Goal: Complete application form: Complete application form

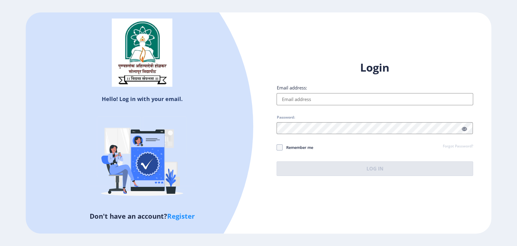
type input "[EMAIL_ADDRESS][DOMAIN_NAME]"
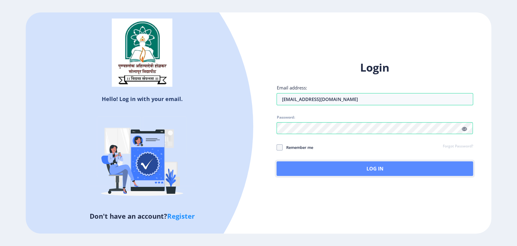
click at [372, 170] on button "Log In" at bounding box center [374, 168] width 196 height 15
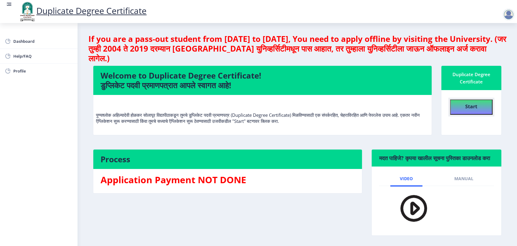
click at [469, 105] on b "Start" at bounding box center [471, 106] width 12 height 7
select select
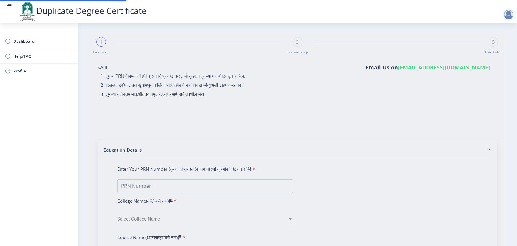
type input "1234567890123456"
select select "2020"
select select "October"
select select "DISTINCTION"
type input "123"
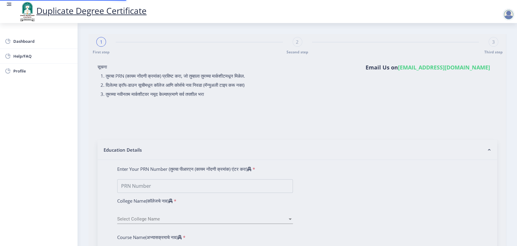
type input "Jyoti"
type input "[PERSON_NAME]"
type input "[DATE]"
select select "true"
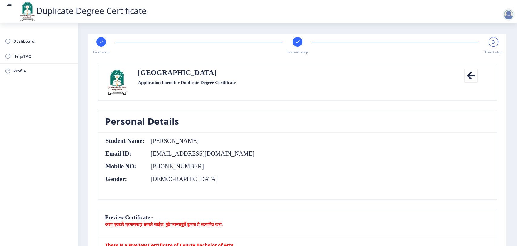
click at [298, 42] on rect at bounding box center [297, 42] width 6 height 6
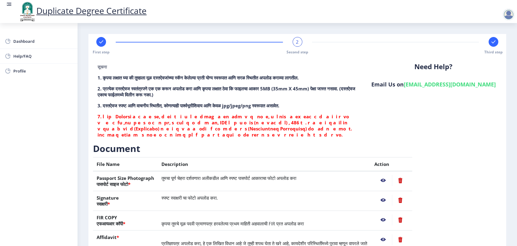
click at [103, 42] on rect at bounding box center [101, 42] width 6 height 6
select select "2020"
select select "October"
select select "DISTINCTION"
select select "true"
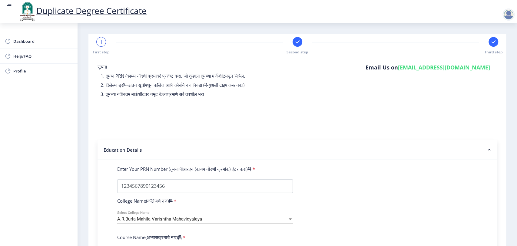
click at [295, 38] on div at bounding box center [297, 42] width 10 height 10
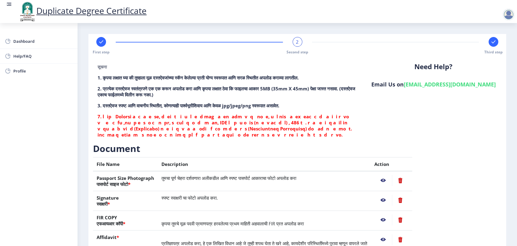
click at [490, 42] on rect at bounding box center [493, 42] width 6 height 6
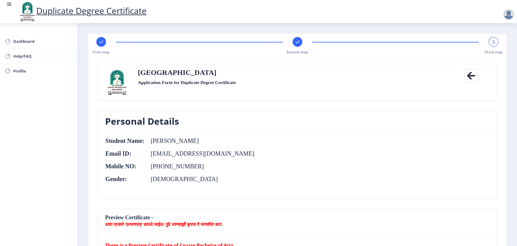
click at [507, 15] on div at bounding box center [508, 14] width 12 height 12
click at [497, 45] on span "Log out" at bounding box center [492, 47] width 39 height 7
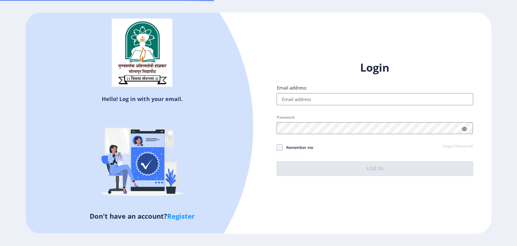
type input "[EMAIL_ADDRESS][DOMAIN_NAME]"
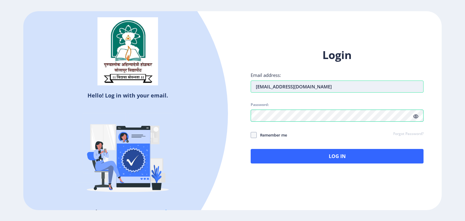
drag, startPoint x: 298, startPoint y: 89, endPoint x: 251, endPoint y: 91, distance: 47.6
click at [251, 91] on input "aparna@edulab.in" at bounding box center [337, 87] width 173 height 12
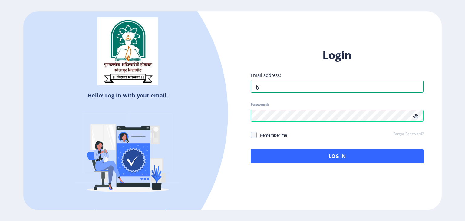
type input "jyotitrivedi1982@gmail.com"
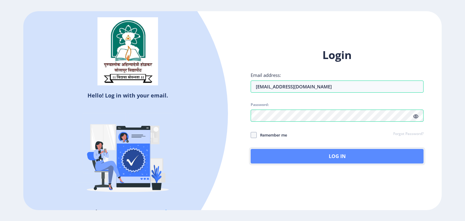
click at [335, 153] on button "Log In" at bounding box center [337, 156] width 173 height 15
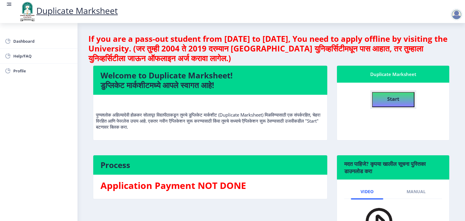
click at [391, 97] on b "Start" at bounding box center [393, 99] width 12 height 7
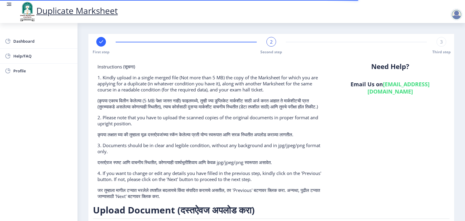
click at [101, 42] on rect at bounding box center [101, 42] width 6 height 6
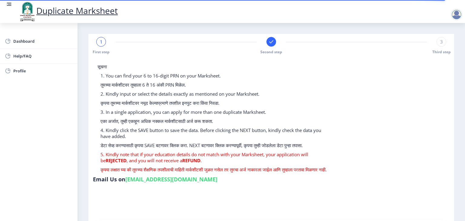
click at [268, 44] on rect at bounding box center [271, 42] width 6 height 6
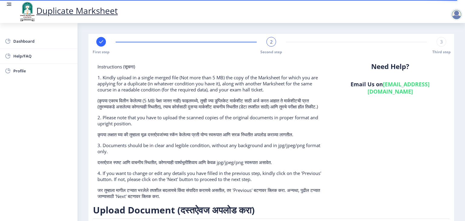
click at [442, 43] on div "3" at bounding box center [442, 42] width 10 height 10
click at [442, 43] on rect at bounding box center [441, 42] width 6 height 6
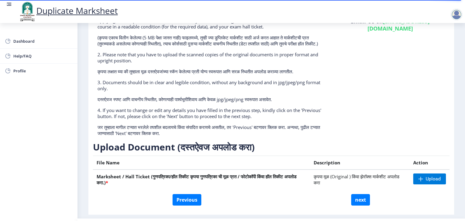
scroll to position [84, 0]
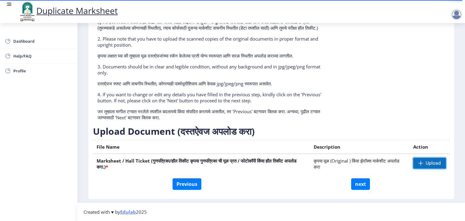
click at [414, 167] on span "Upload" at bounding box center [429, 163] width 33 height 11
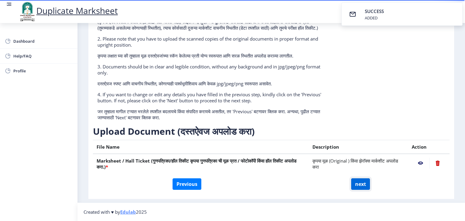
click at [360, 184] on button "next" at bounding box center [360, 184] width 19 height 12
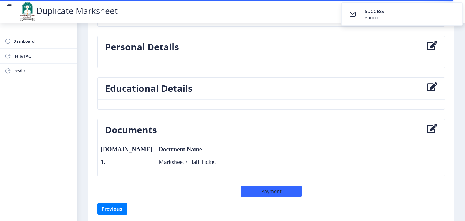
scroll to position [93, 0]
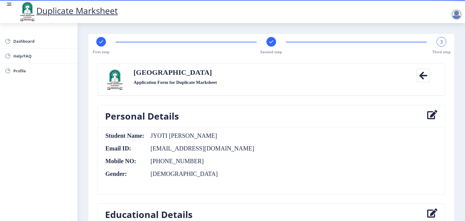
click at [454, 13] on div at bounding box center [456, 14] width 12 height 12
click at [438, 47] on span "Log out" at bounding box center [440, 47] width 39 height 7
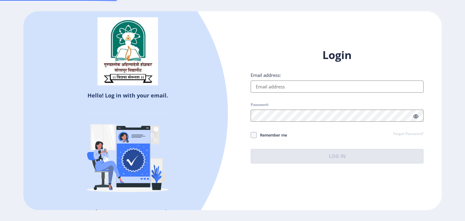
type input "jyotitrivedi1982@gmail.com"
